Goal: Task Accomplishment & Management: Manage account settings

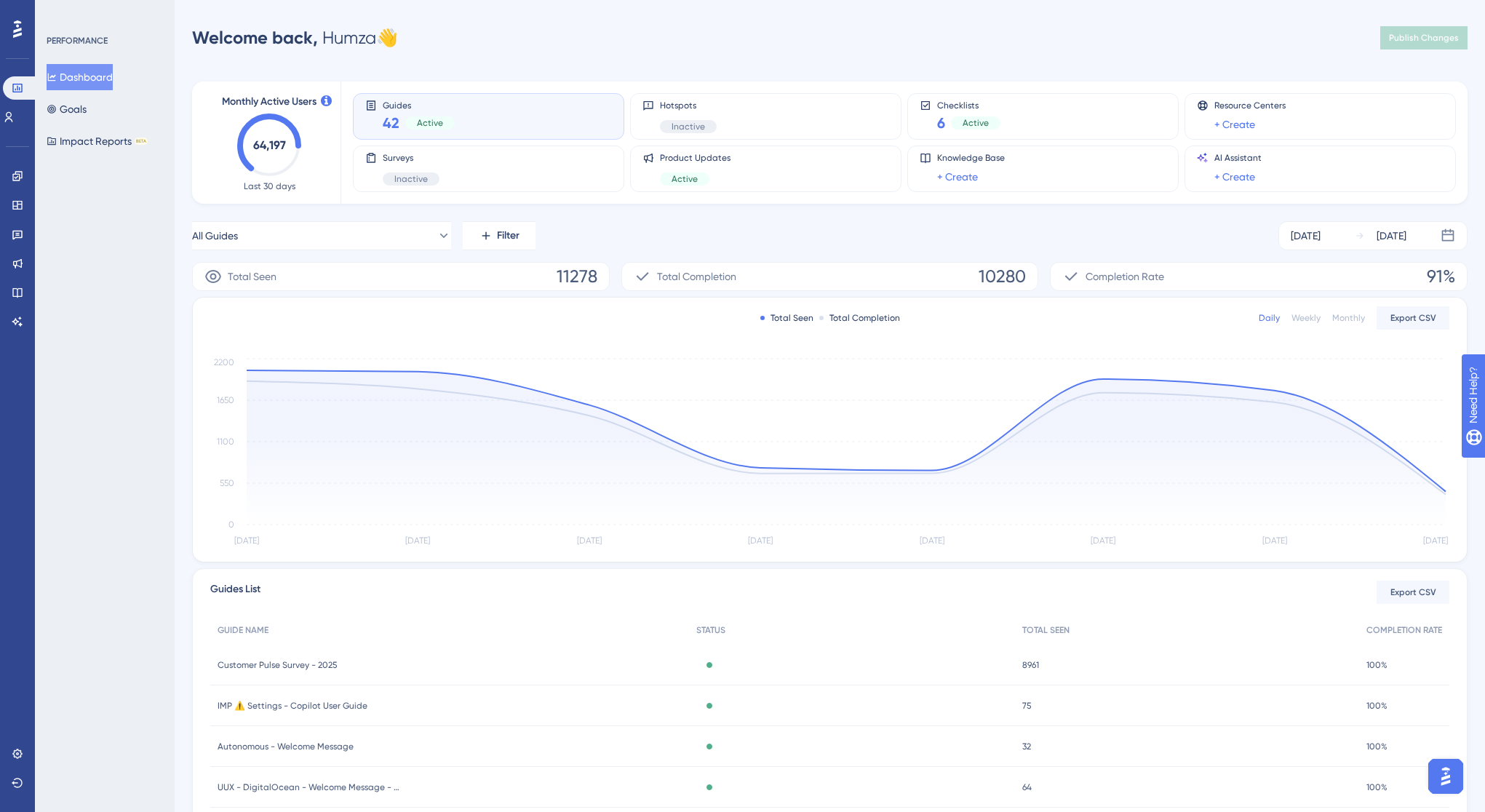
click at [27, 163] on div "Engagement Widgets Feedback Product Updates Knowledge Base AI Assistant" at bounding box center [17, 231] width 23 height 204
click at [14, 178] on icon at bounding box center [17, 176] width 11 height 11
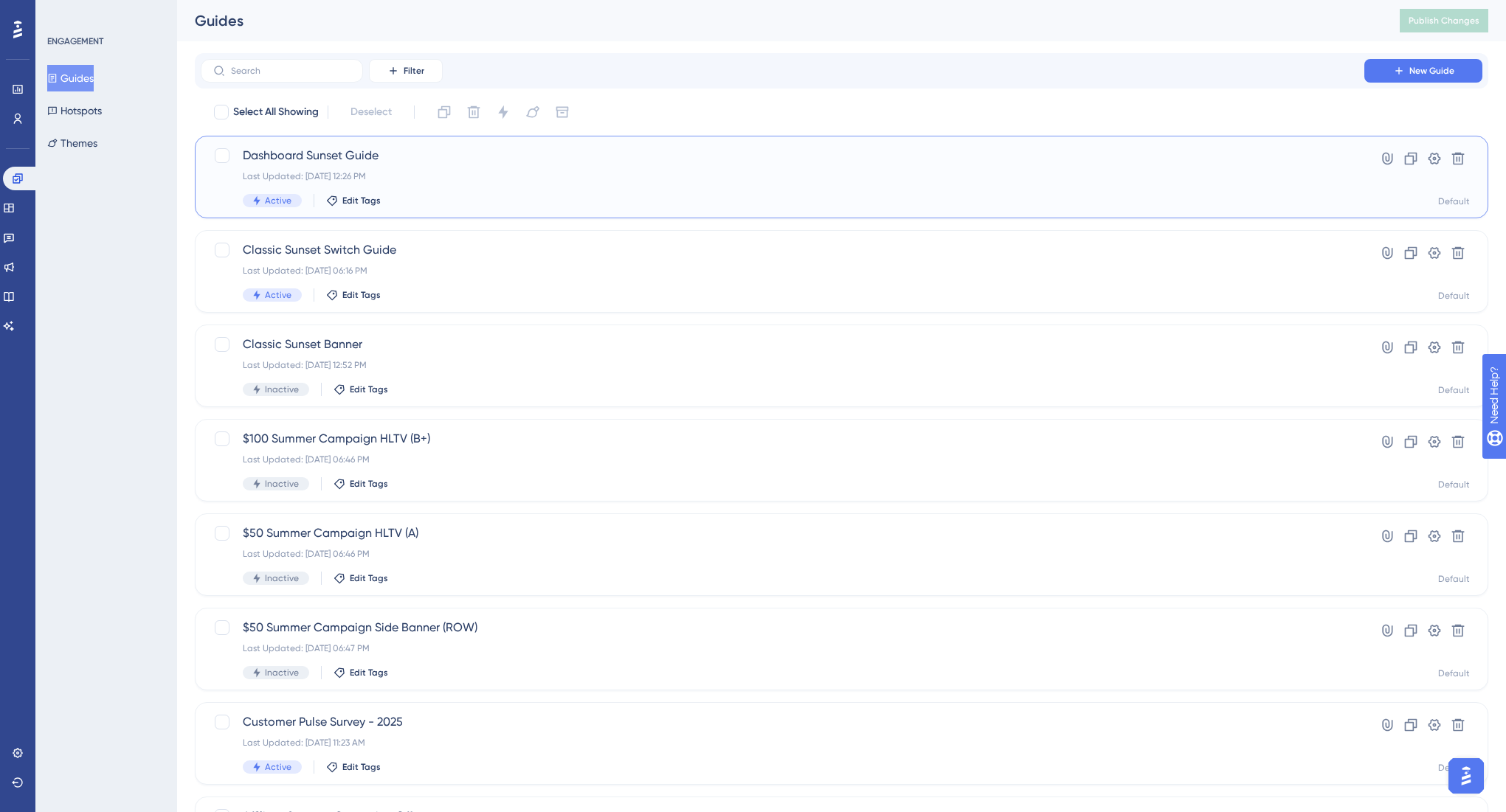
click at [426, 173] on div "Last Updated: [DATE] 12:26 PM" at bounding box center [782, 176] width 1080 height 11
click at [449, 250] on span "Classic Sunset Switch Guide" at bounding box center [782, 251] width 1080 height 18
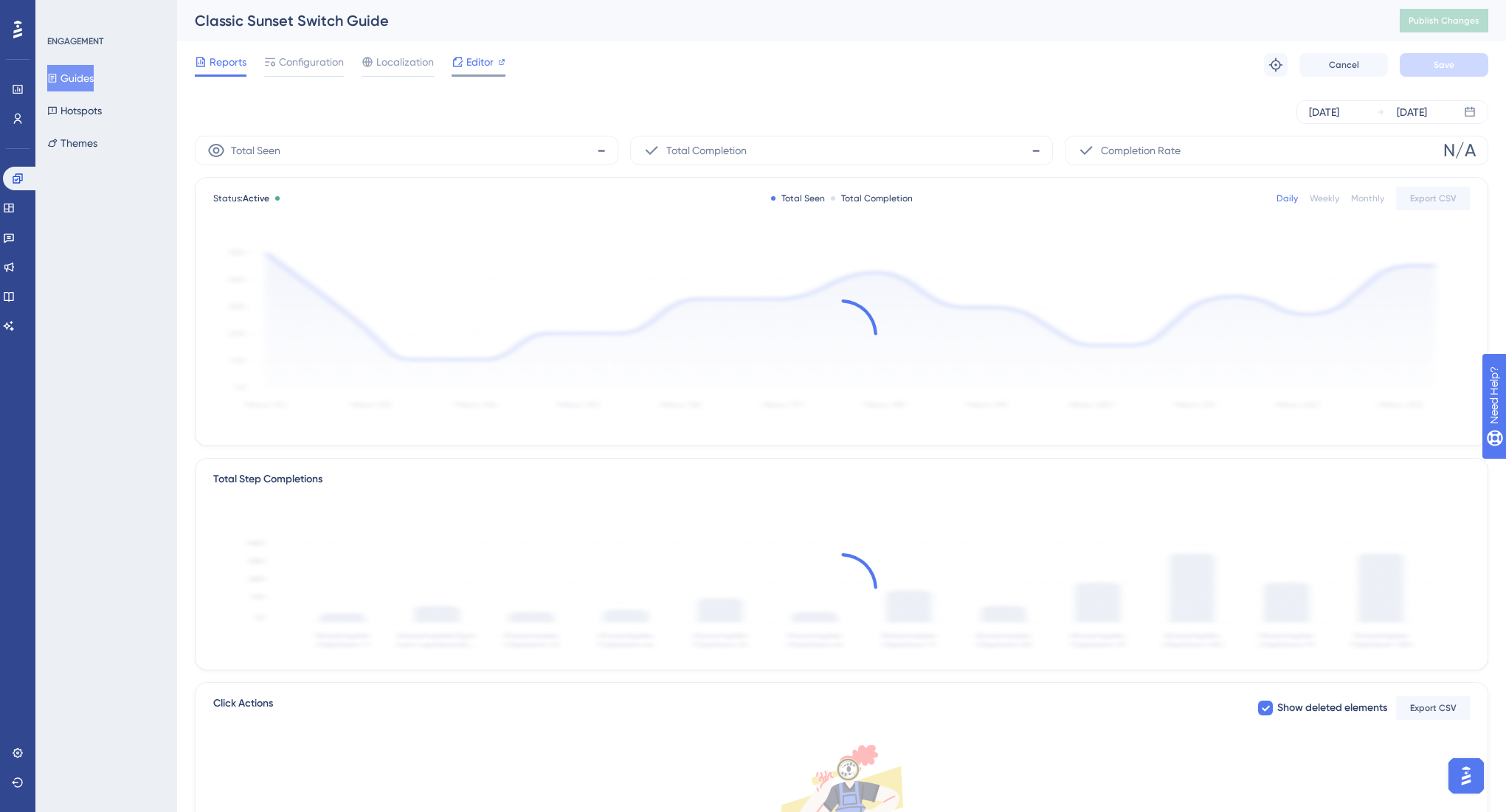
click at [485, 65] on span "Editor" at bounding box center [479, 62] width 27 height 18
